Goal: Browse casually

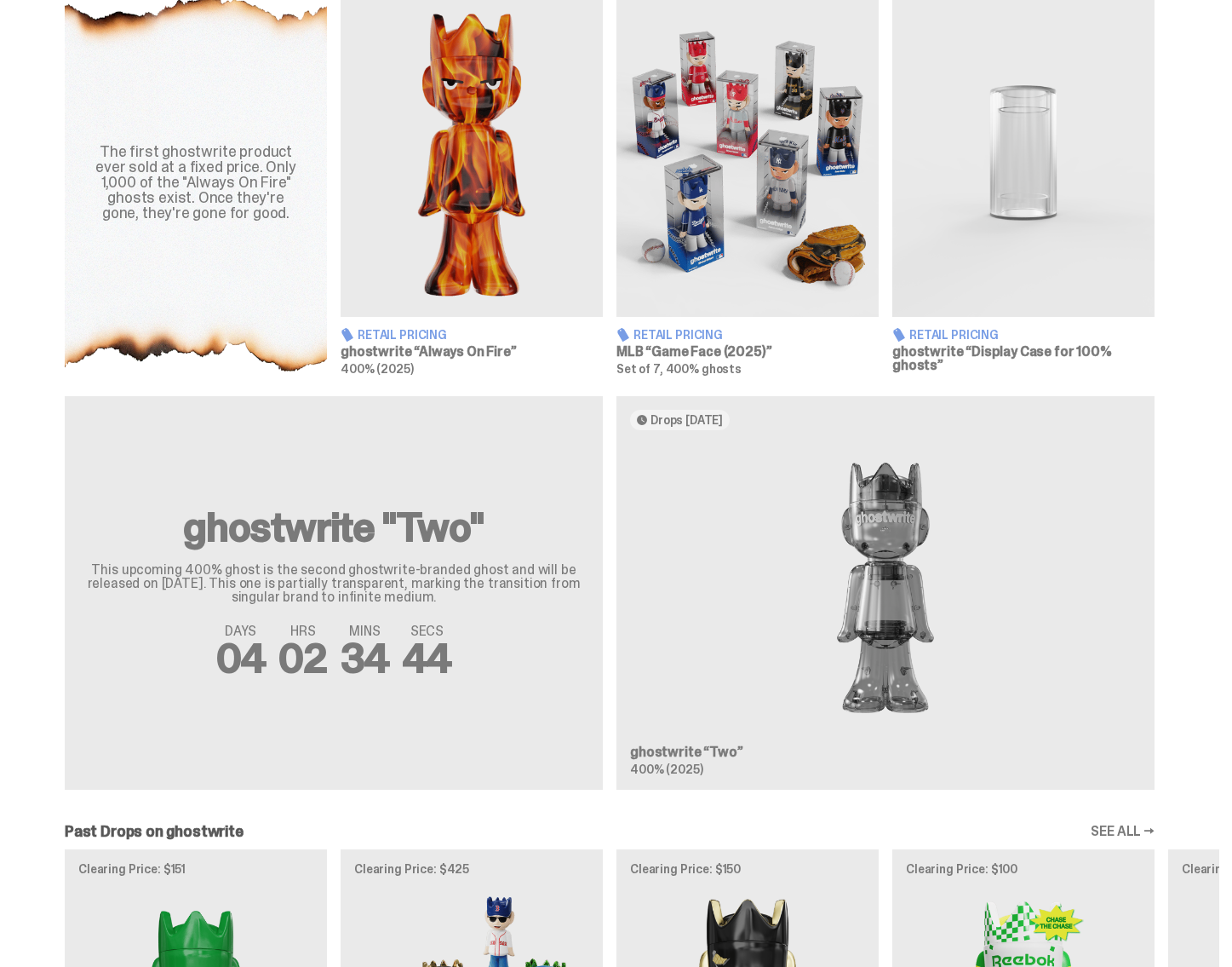
scroll to position [944, 0]
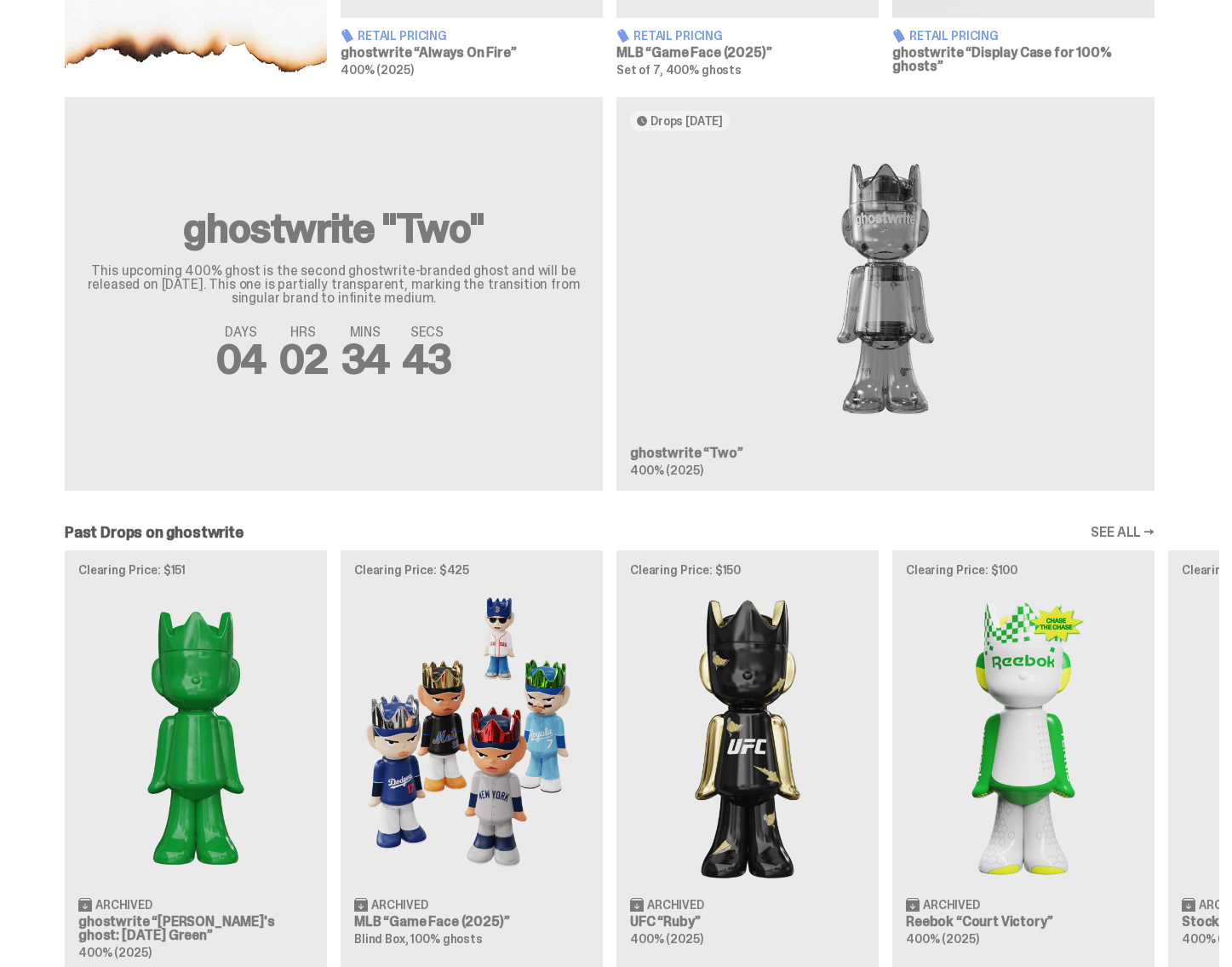
click at [860, 289] on div "ghostwrite "Two" This upcoming 400% ghost is the second ghostwrite-branded ghos…" at bounding box center [609, 301] width 1219 height 407
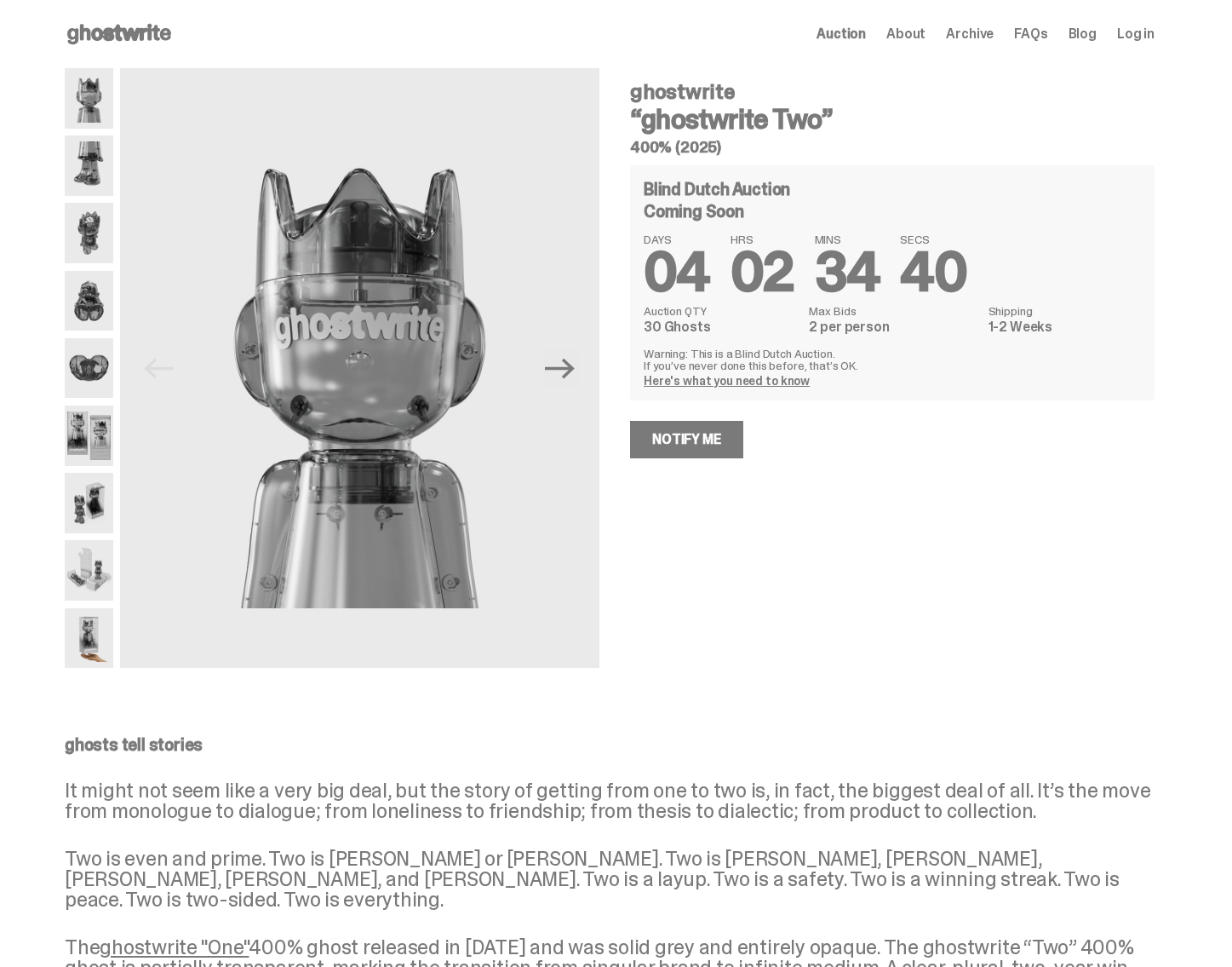
click at [82, 95] on img at bounding box center [89, 98] width 48 height 60
click at [103, 288] on img at bounding box center [89, 301] width 48 height 60
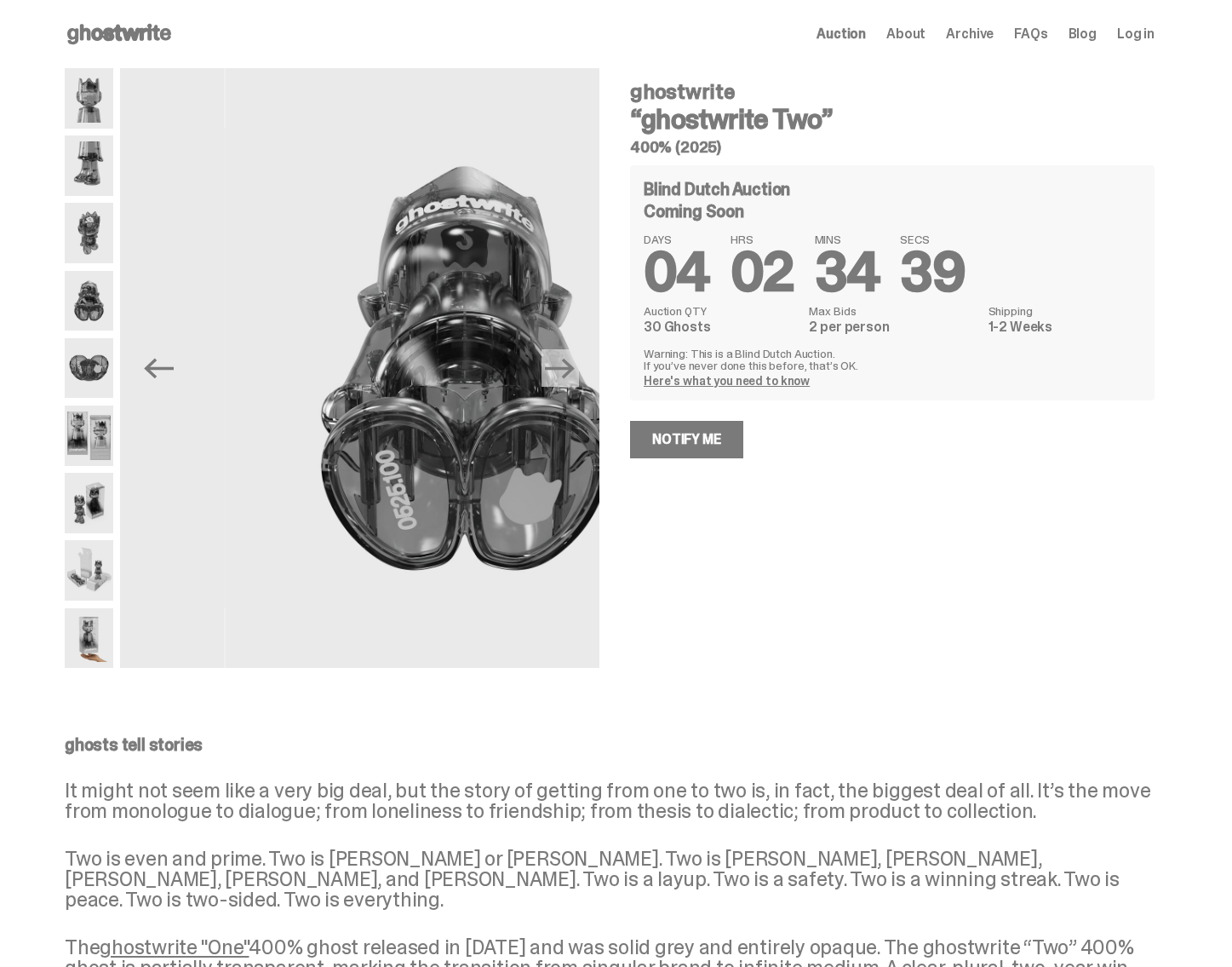
click at [103, 209] on img at bounding box center [89, 233] width 48 height 60
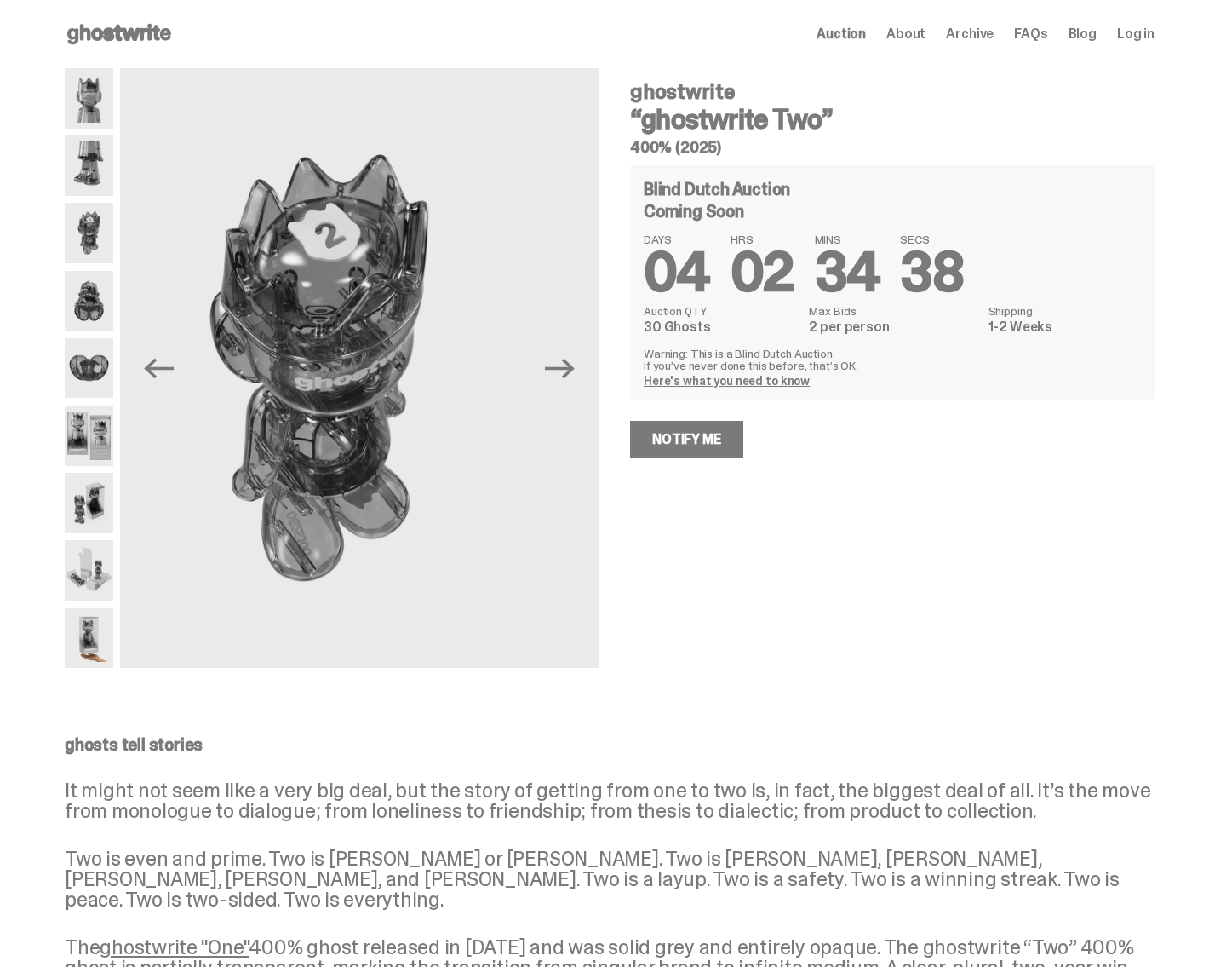
click at [98, 172] on img at bounding box center [89, 165] width 48 height 60
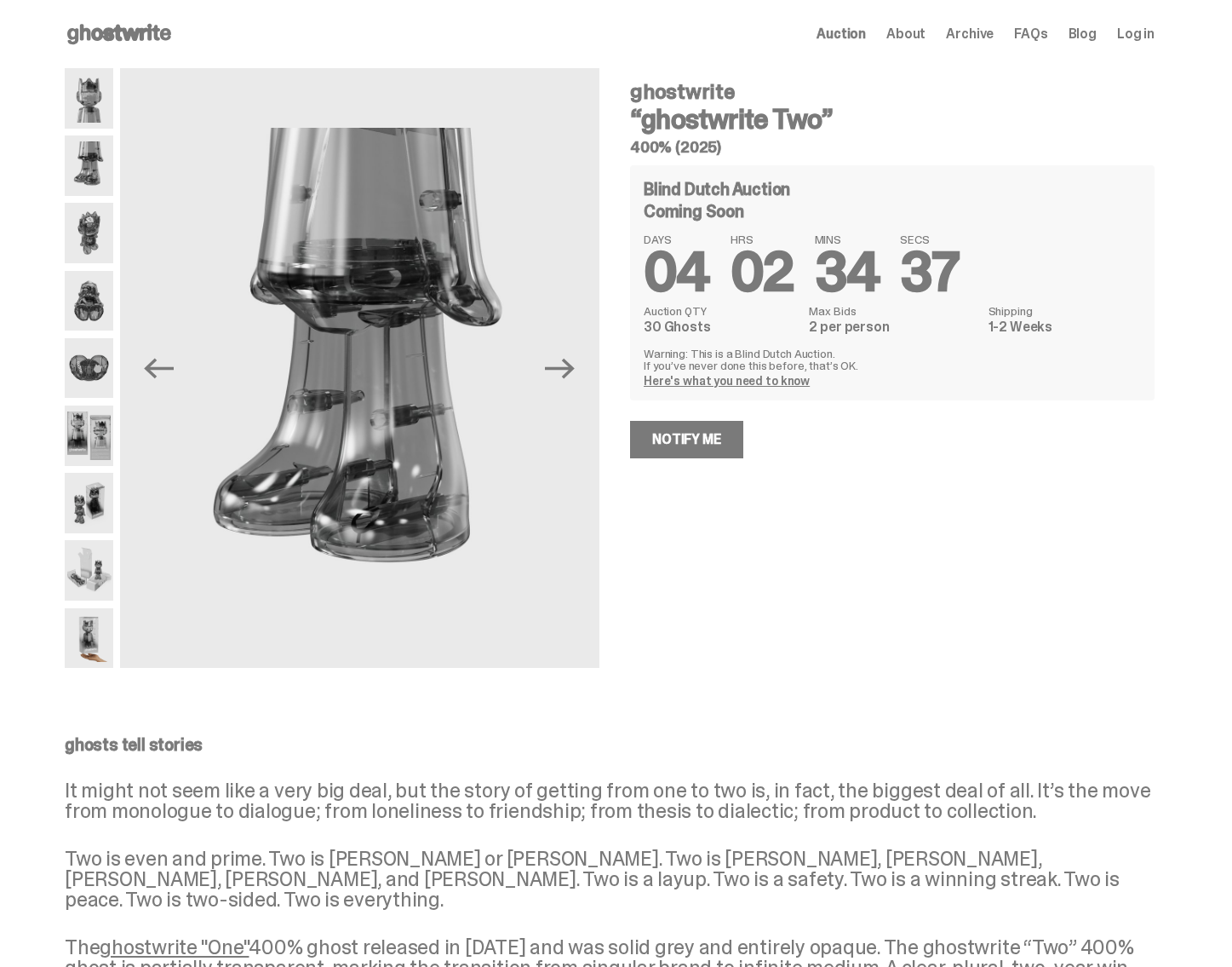
click at [92, 98] on img at bounding box center [89, 98] width 48 height 60
